Goal: Information Seeking & Learning: Learn about a topic

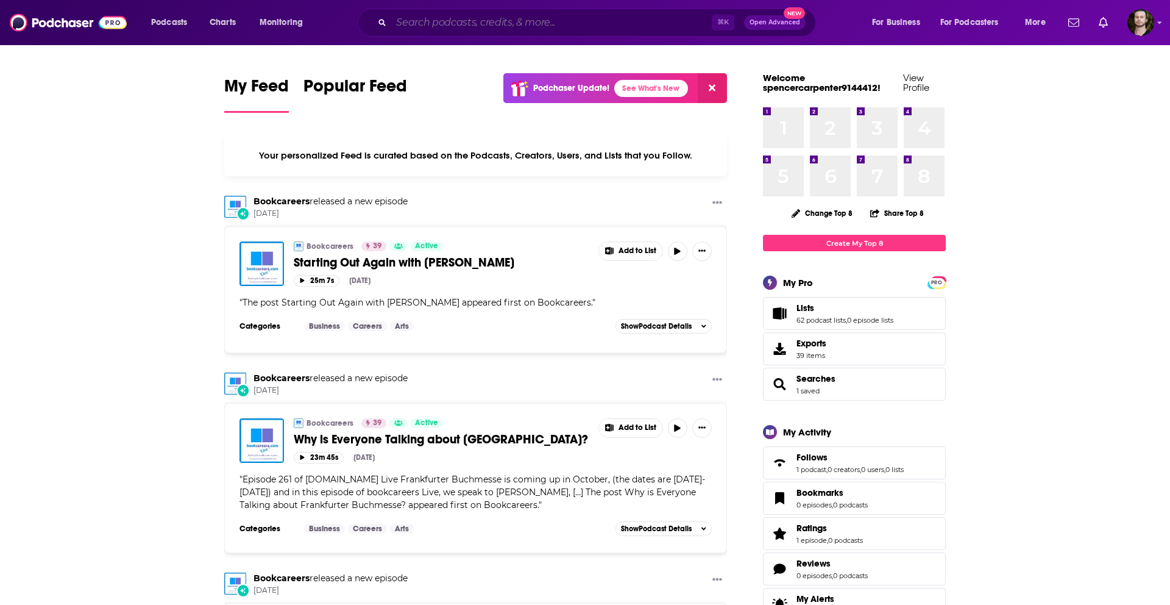
click at [516, 17] on input "Search podcasts, credits, & more..." at bounding box center [551, 23] width 321 height 20
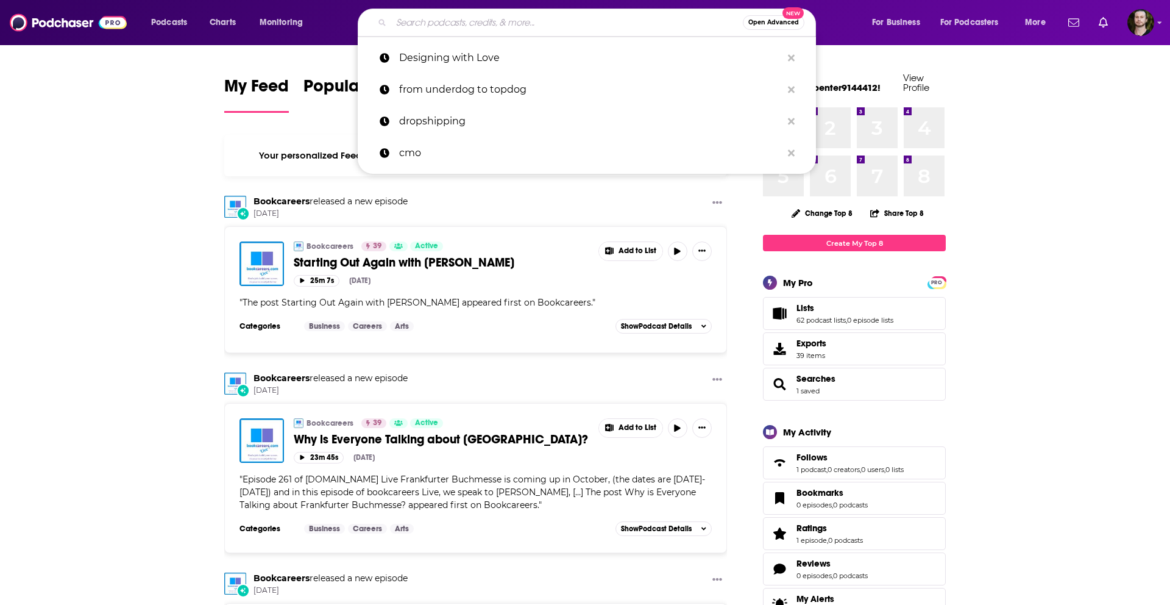
paste input "The [PERSON_NAME] Experience"
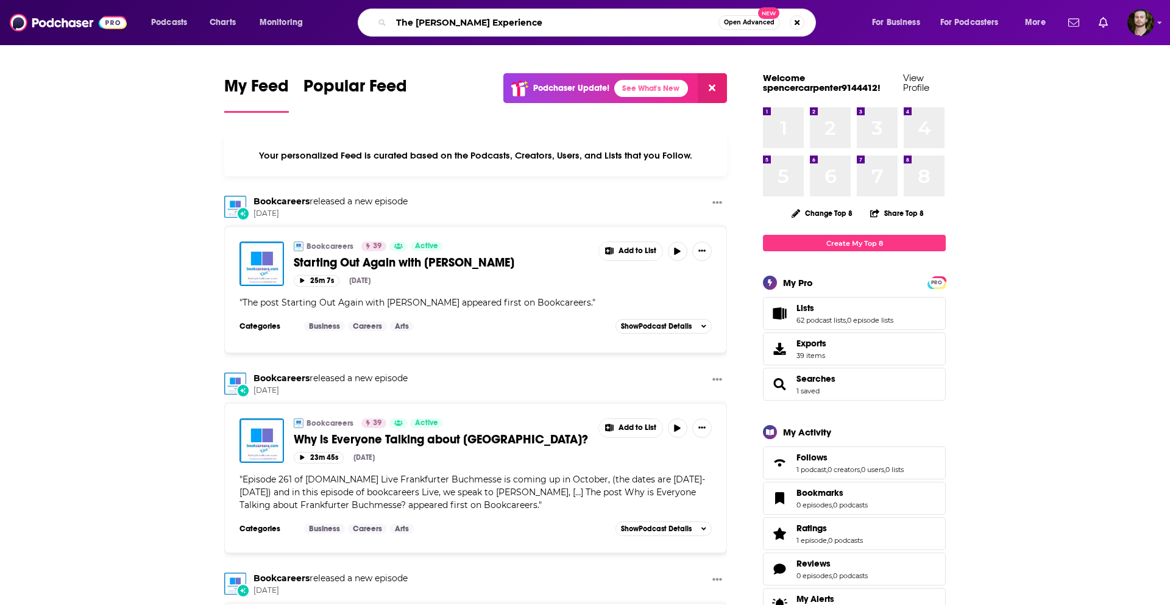
type input "The [PERSON_NAME] Experience"
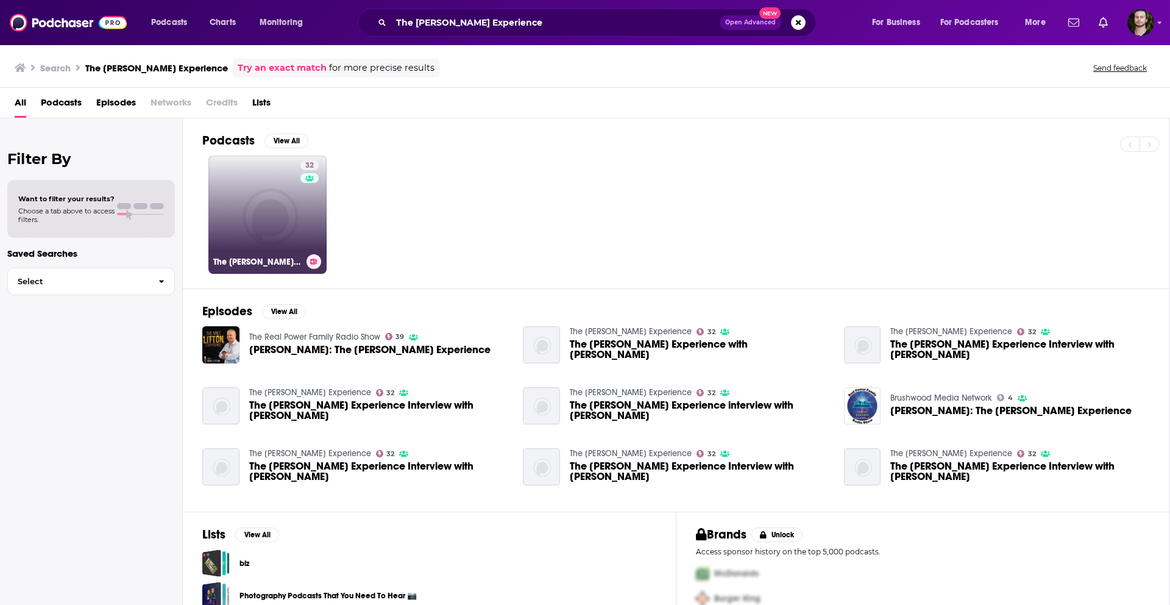
click at [305, 191] on div "32" at bounding box center [310, 207] width 21 height 94
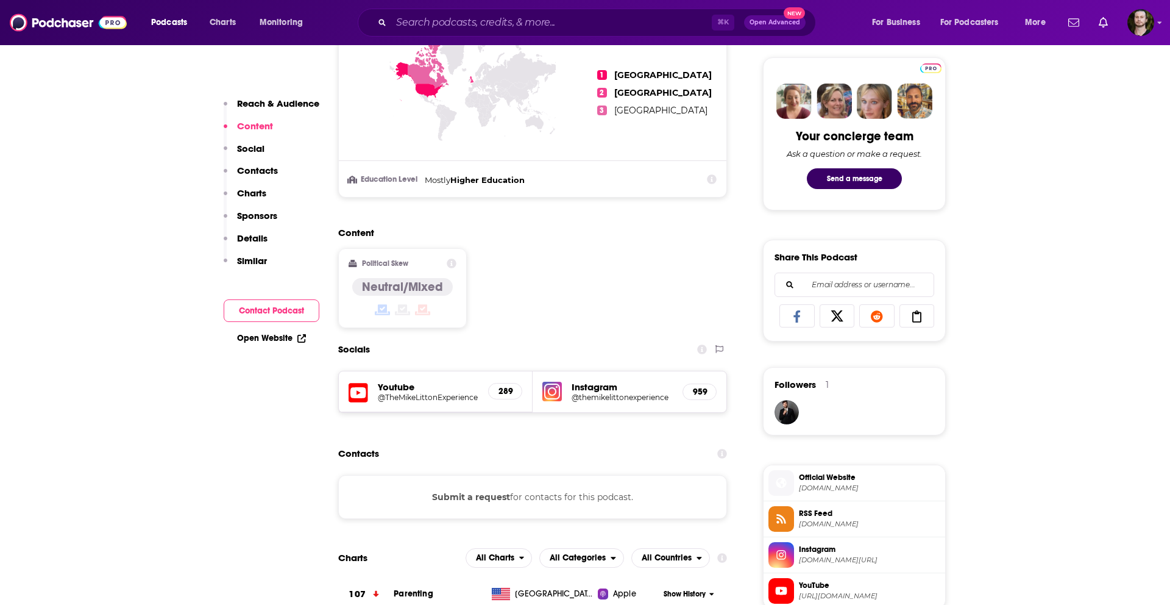
scroll to position [565, 0]
